Goal: Task Accomplishment & Management: Manage account settings

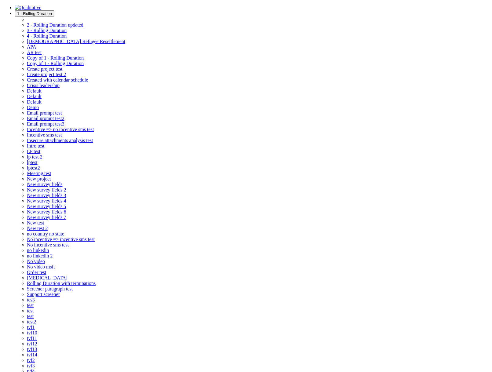
copy td "a@[DOMAIN_NAME]"
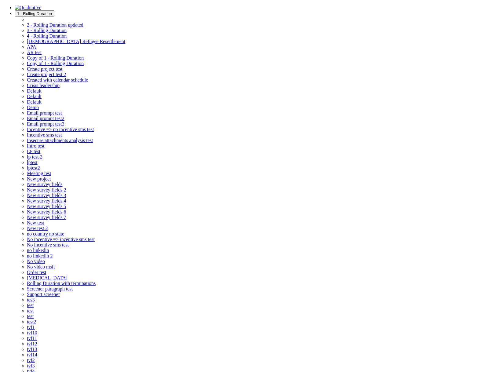
copy td "[EMAIL_ADDRESS][DOMAIN_NAME]"
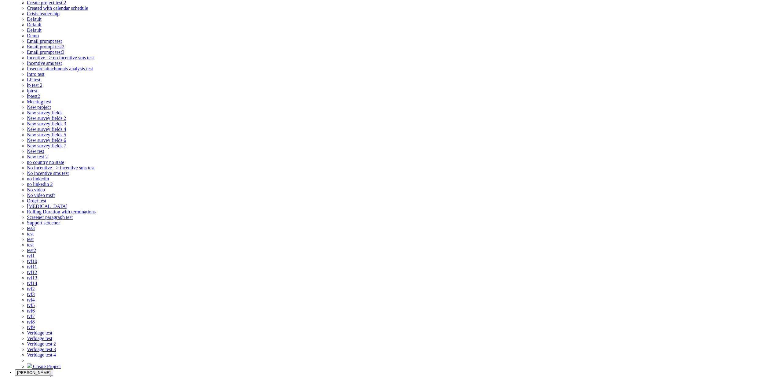
scroll to position [72, 0]
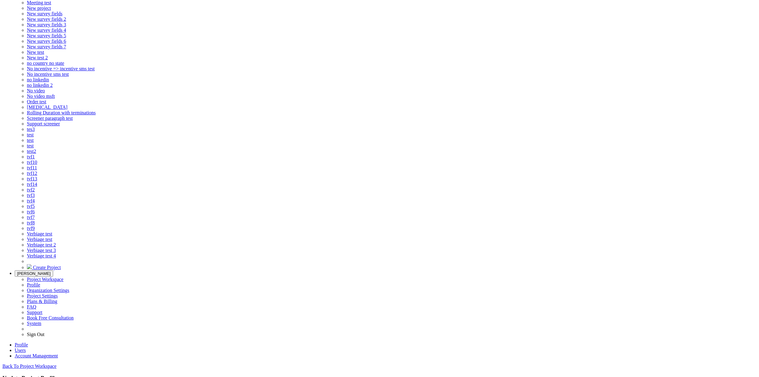
scroll to position [278, 0]
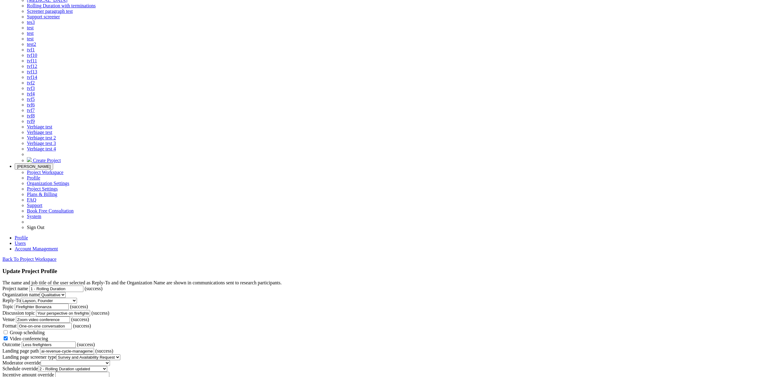
click at [45, 330] on span "Group scheduling" at bounding box center [27, 332] width 35 height 5
click at [8, 330] on input "Group scheduling" at bounding box center [6, 332] width 4 height 4
checkbox input "true"
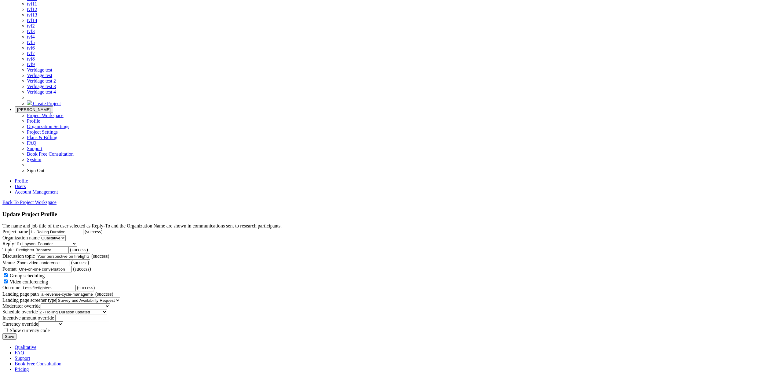
scroll to position [339, 0]
click at [16, 339] on input "Save" at bounding box center [9, 336] width 14 height 6
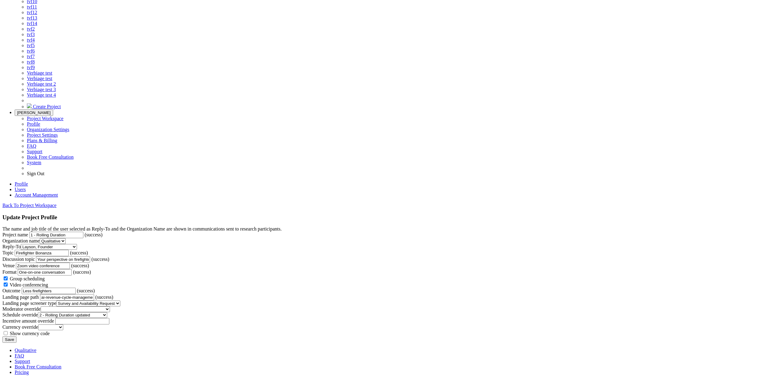
scroll to position [0, 0]
